Goal: Entertainment & Leisure: Consume media (video, audio)

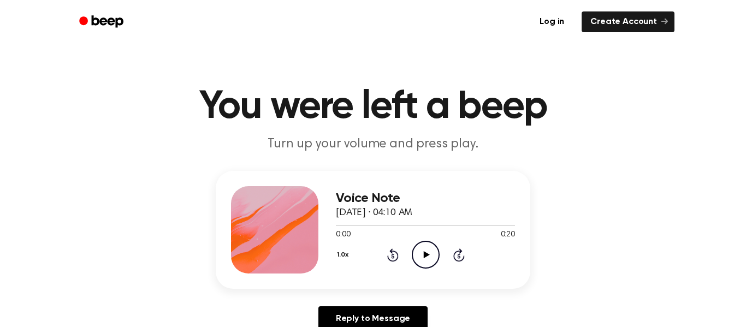
click at [424, 252] on icon at bounding box center [426, 254] width 6 height 7
click at [428, 254] on icon "Play Audio" at bounding box center [426, 255] width 28 height 28
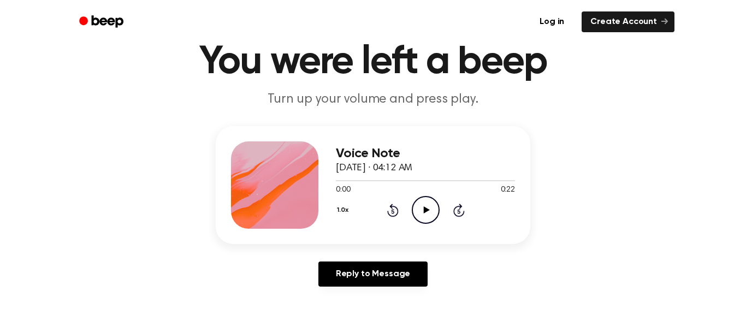
scroll to position [90, 0]
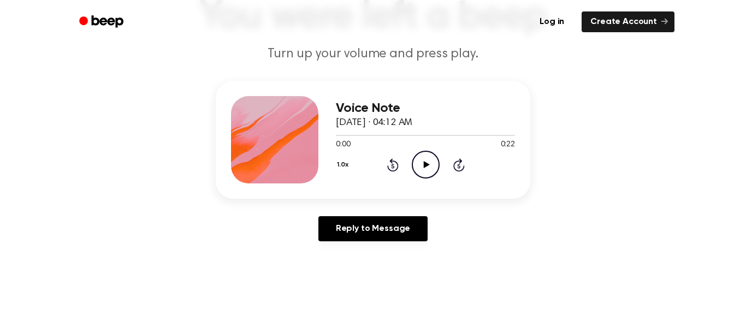
click at [421, 162] on icon "Play Audio" at bounding box center [426, 165] width 28 height 28
